Goal: Task Accomplishment & Management: Complete application form

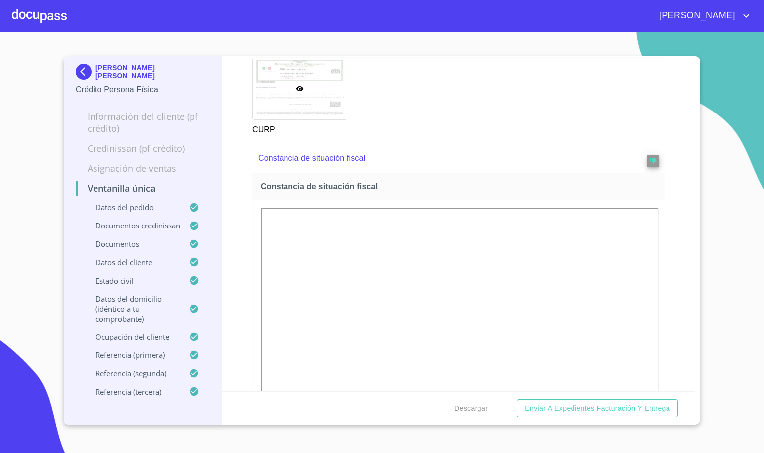
scroll to position [3357, 0]
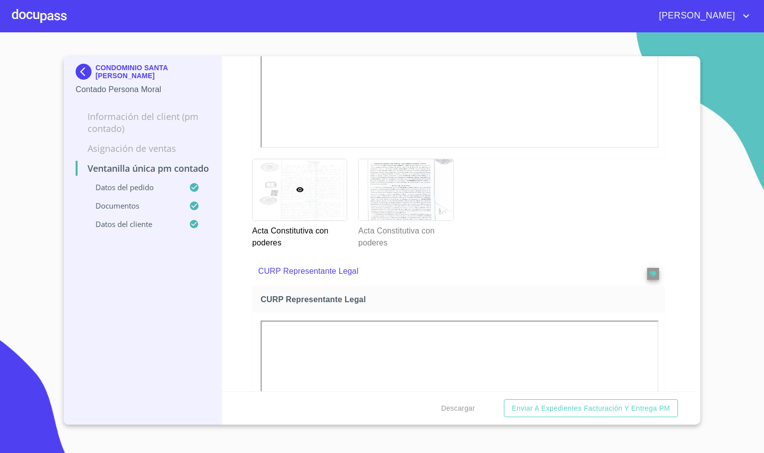
scroll to position [1941, 0]
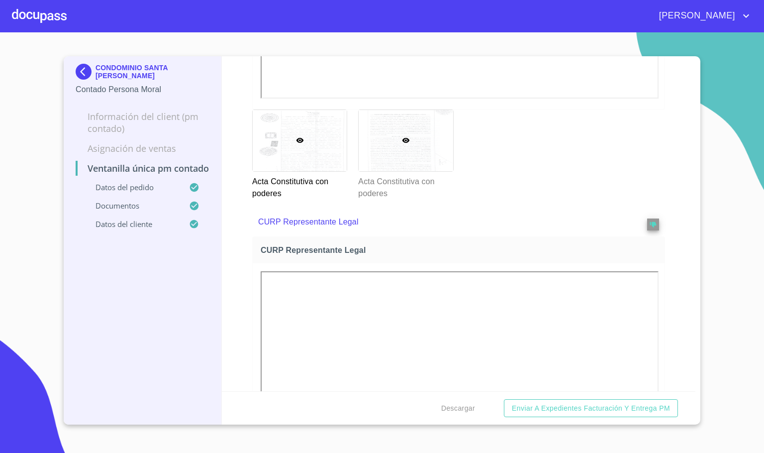
click at [379, 146] on div at bounding box center [406, 140] width 94 height 61
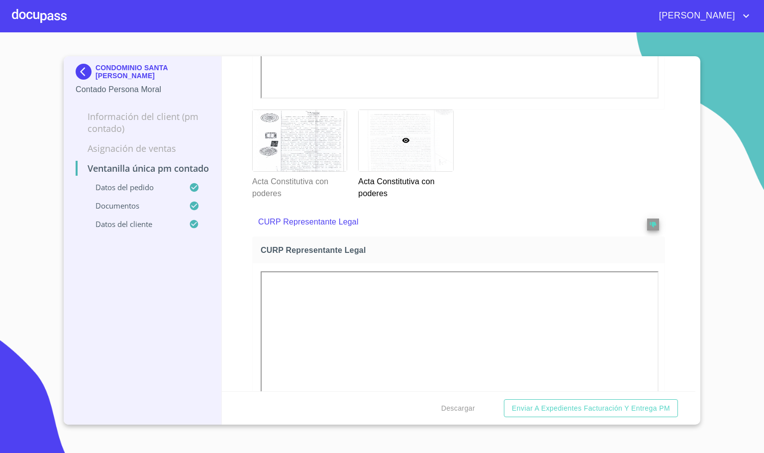
scroll to position [7, 0]
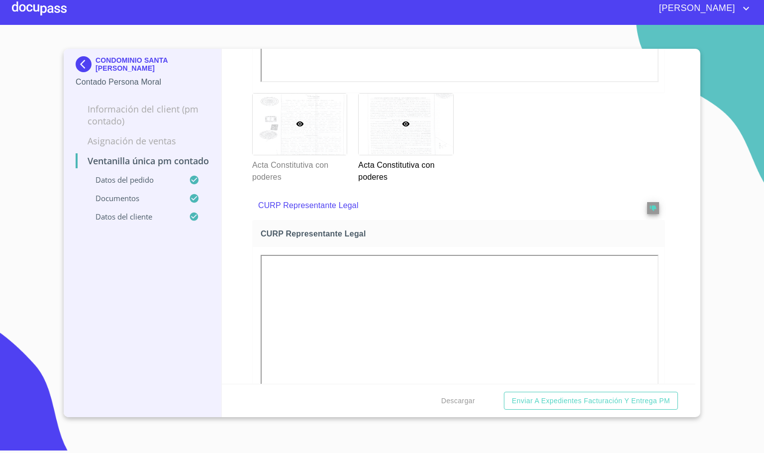
click at [291, 145] on div at bounding box center [300, 123] width 94 height 61
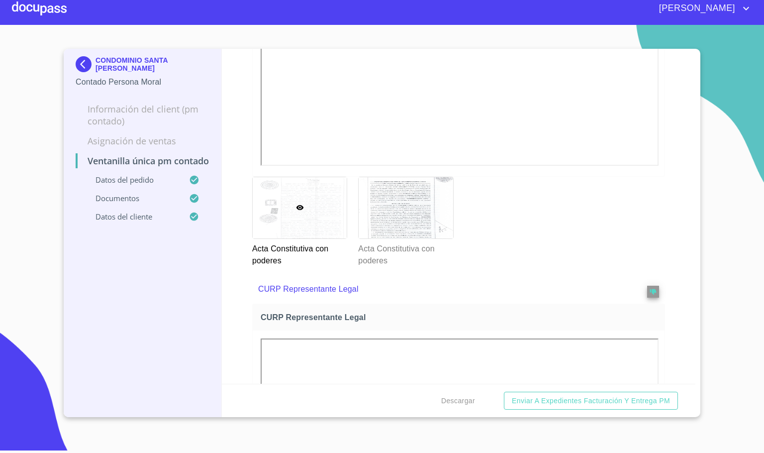
scroll to position [1876, 0]
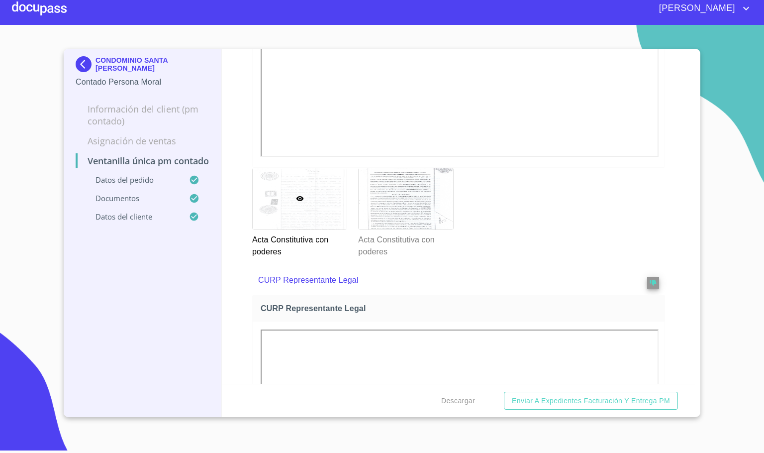
click at [352, 190] on div "Acta Constitutiva con poderes" at bounding box center [405, 213] width 106 height 102
click at [359, 200] on div at bounding box center [406, 198] width 94 height 61
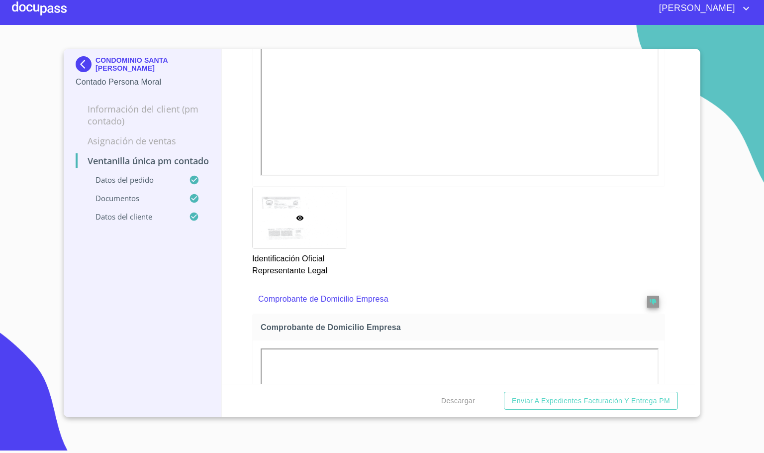
scroll to position [682, 0]
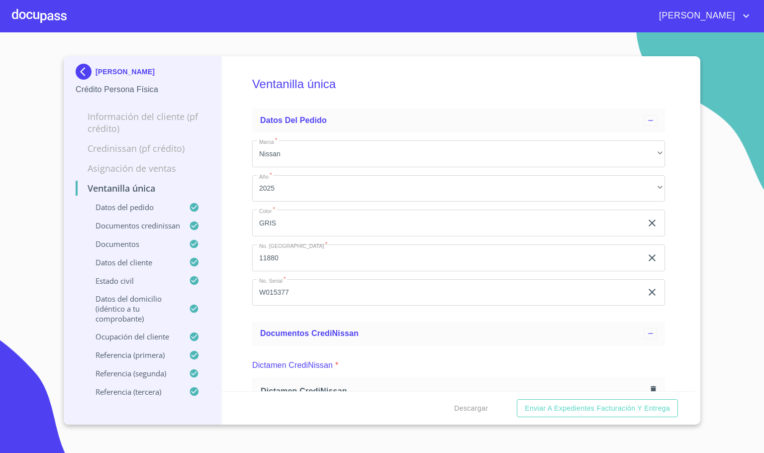
scroll to position [3357, 0]
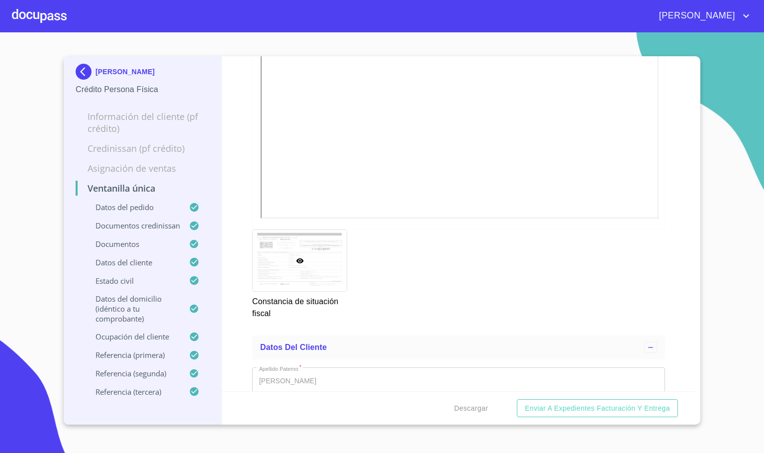
click at [54, 21] on div at bounding box center [39, 16] width 55 height 32
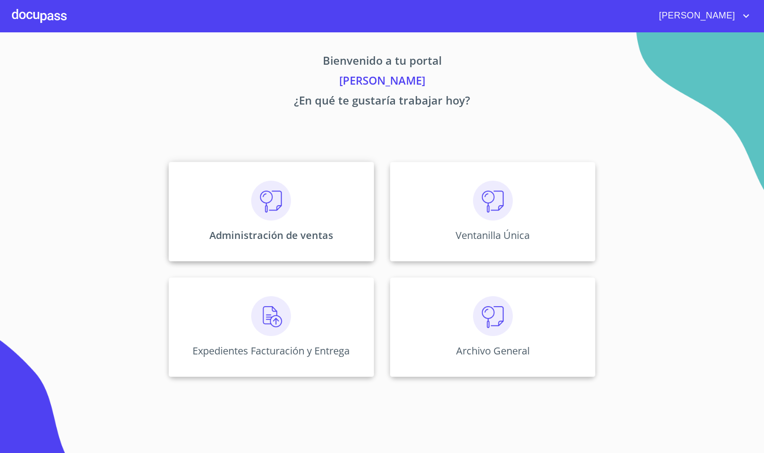
click at [261, 222] on div "Administración de ventas" at bounding box center [271, 211] width 205 height 99
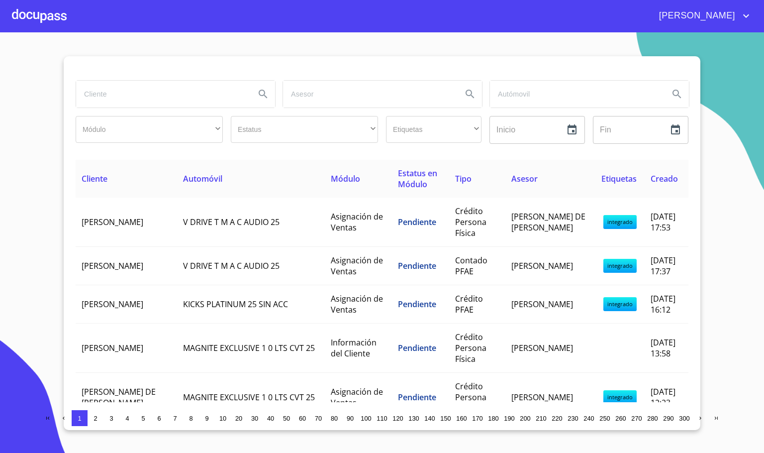
click at [157, 99] on input "search" at bounding box center [161, 94] width 171 height 27
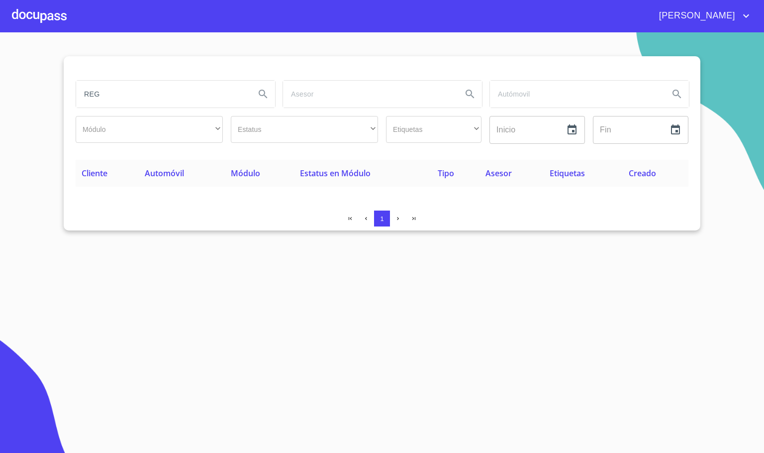
type input "REG"
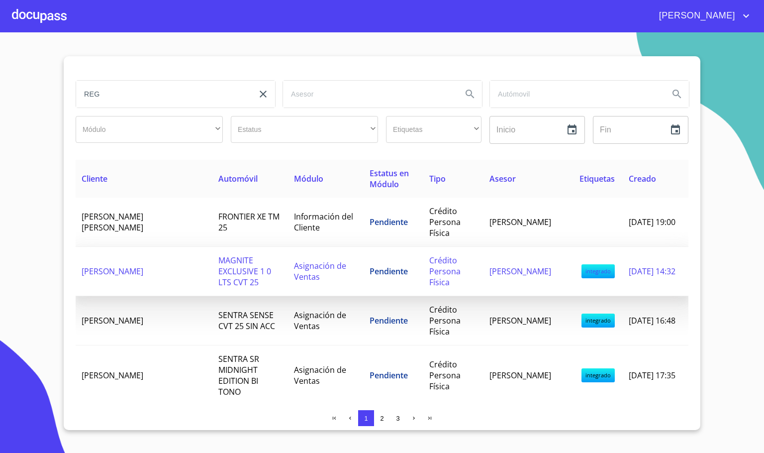
click at [143, 272] on span "[PERSON_NAME]" at bounding box center [113, 271] width 62 height 11
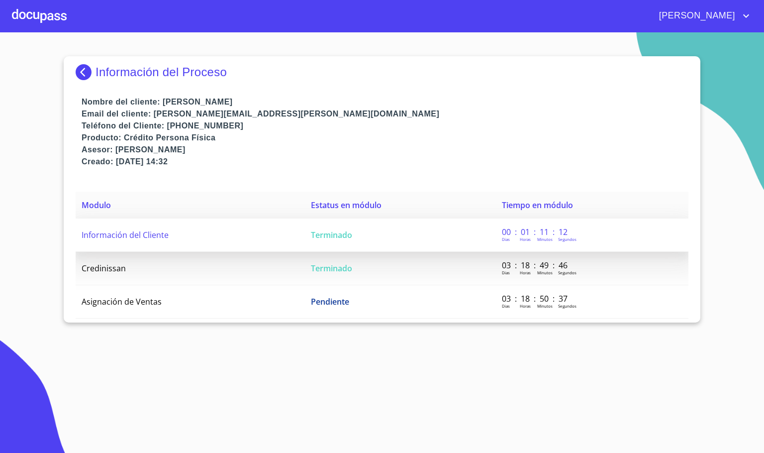
click at [191, 229] on td "Información del Cliente" at bounding box center [190, 234] width 229 height 33
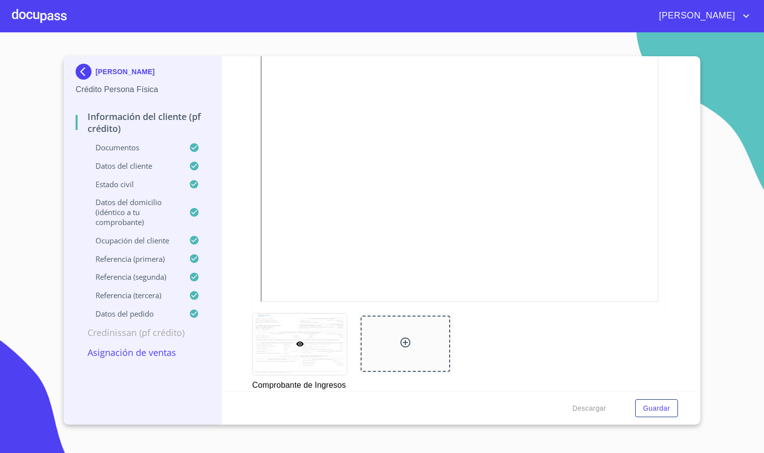
scroll to position [1119, 0]
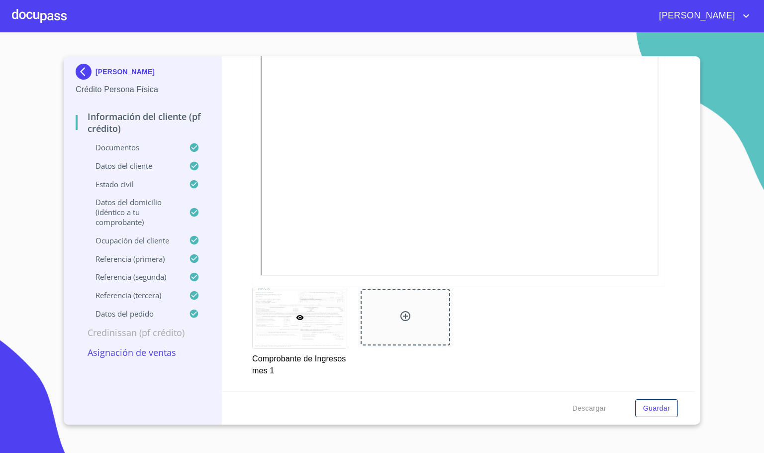
click at [80, 74] on img at bounding box center [86, 72] width 20 height 16
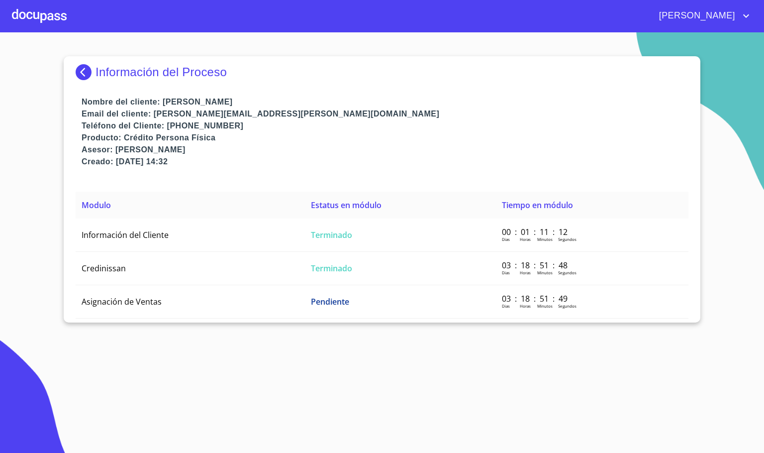
click at [80, 74] on img at bounding box center [86, 72] width 20 height 16
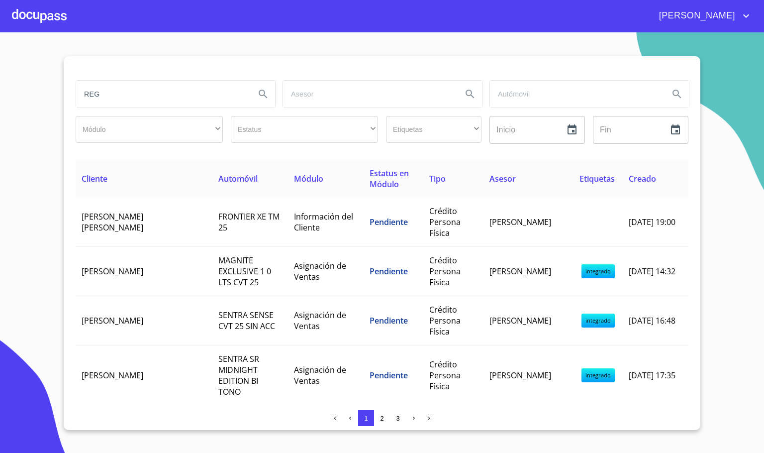
click at [183, 100] on input "REG" at bounding box center [161, 94] width 171 height 27
click at [431, 54] on section "[PERSON_NAME] ​ ​ Estatus ​ ​ Etiquetas ​ ​ Inicio ​ Fin ​ Cliente Automóvil Mó…" at bounding box center [382, 242] width 764 height 420
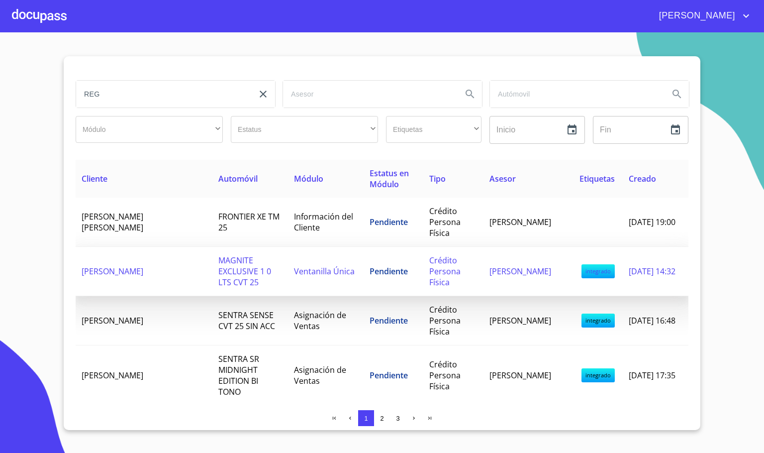
click at [181, 283] on td "[PERSON_NAME]" at bounding box center [144, 271] width 137 height 49
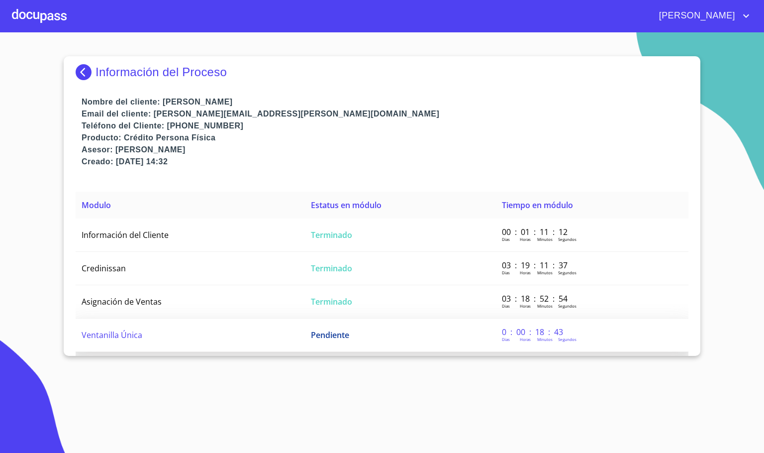
click at [164, 327] on td "Ventanilla Única" at bounding box center [190, 334] width 229 height 33
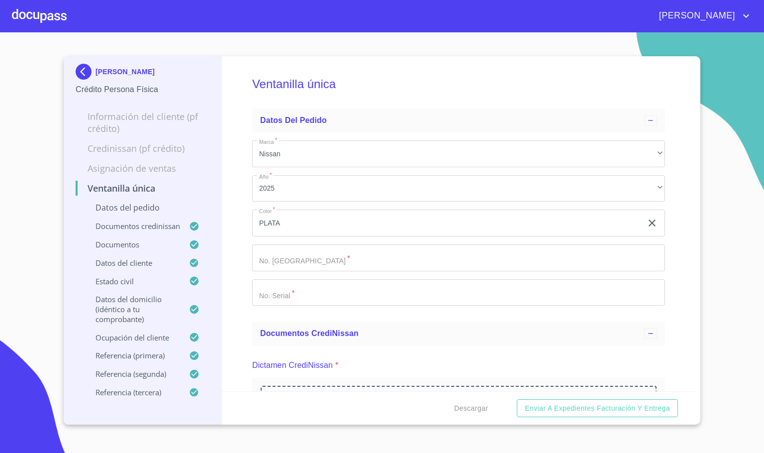
scroll to position [298, 0]
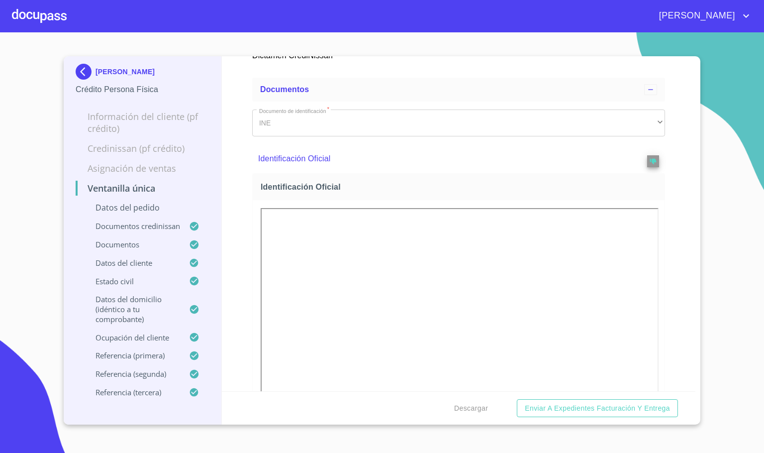
click at [667, 343] on div "Ventanilla única Datos del pedido Marca   * Nissan ​ Año   * 2025 ​ Color   * P…" at bounding box center [459, 223] width 474 height 335
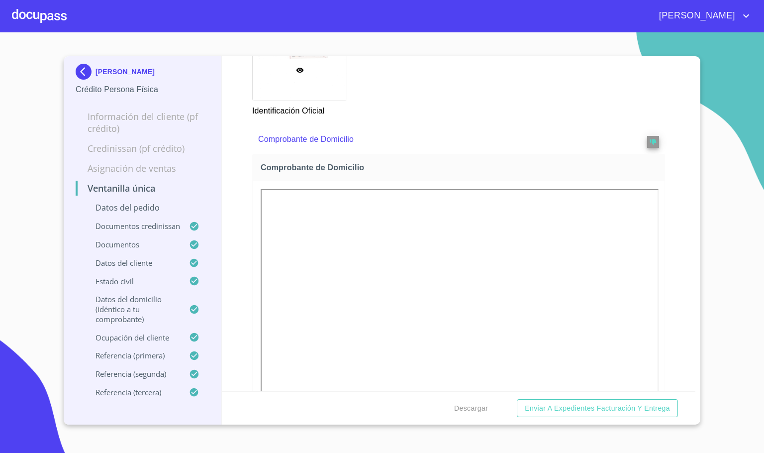
scroll to position [970, 0]
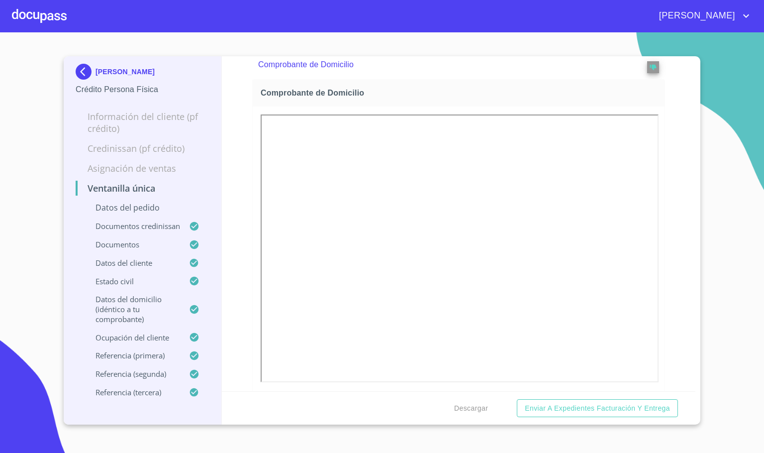
click at [670, 289] on div "Ventanilla única Datos del pedido Marca   * Nissan ​ Año   * 2025 ​ Color   * P…" at bounding box center [459, 223] width 474 height 335
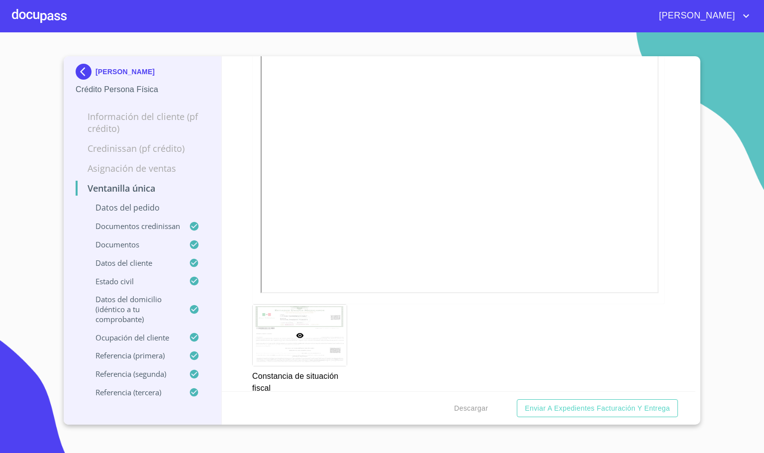
scroll to position [3357, 0]
